Goal: Find specific page/section

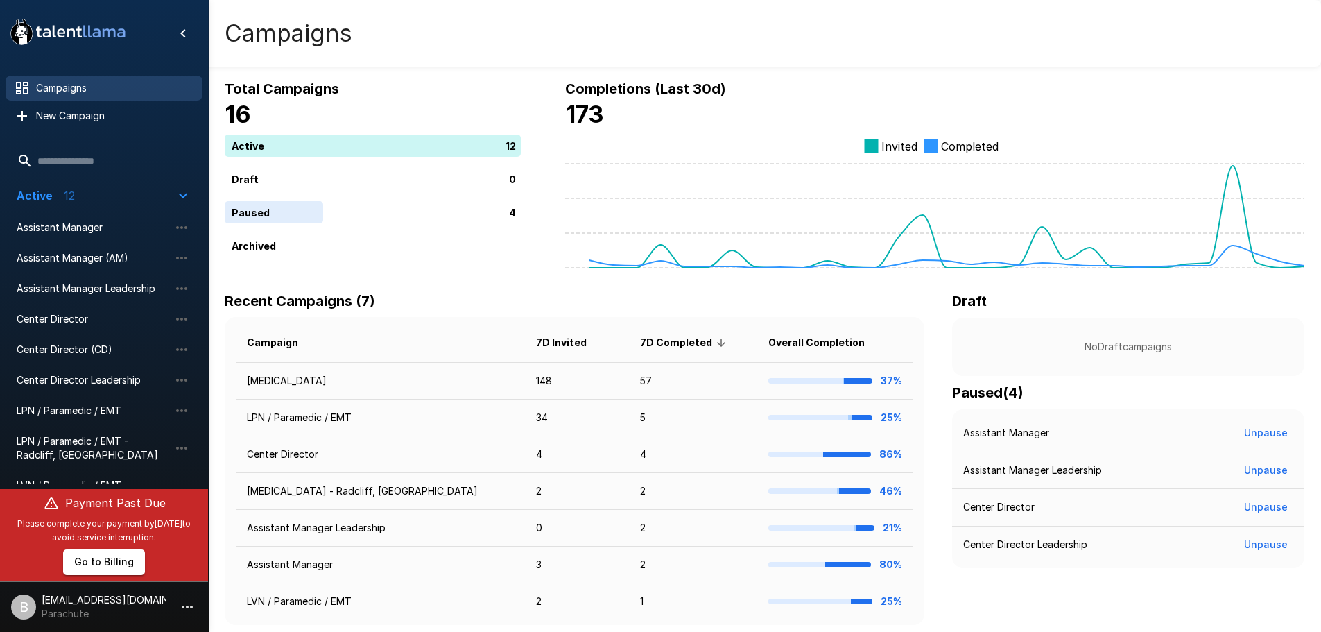
click at [22, 35] on icon at bounding box center [25, 33] width 13 height 19
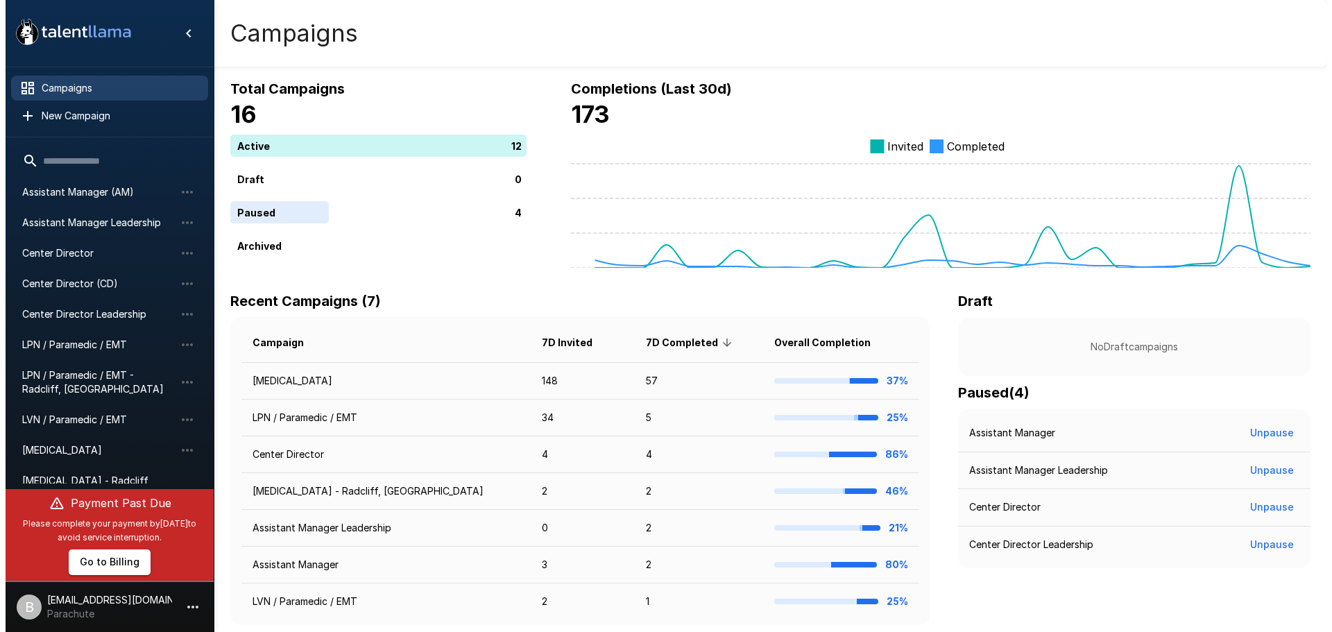
scroll to position [148, 0]
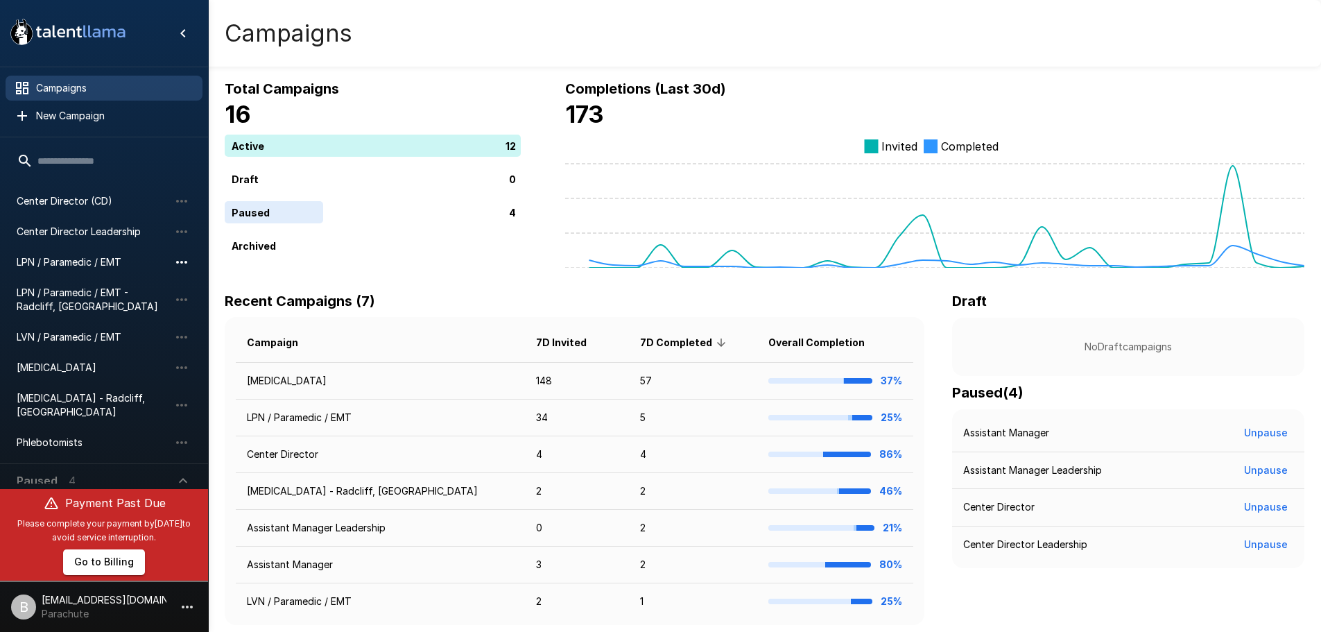
click at [184, 263] on icon "button" at bounding box center [181, 262] width 17 height 17
